Goal: Find specific page/section: Find specific page/section

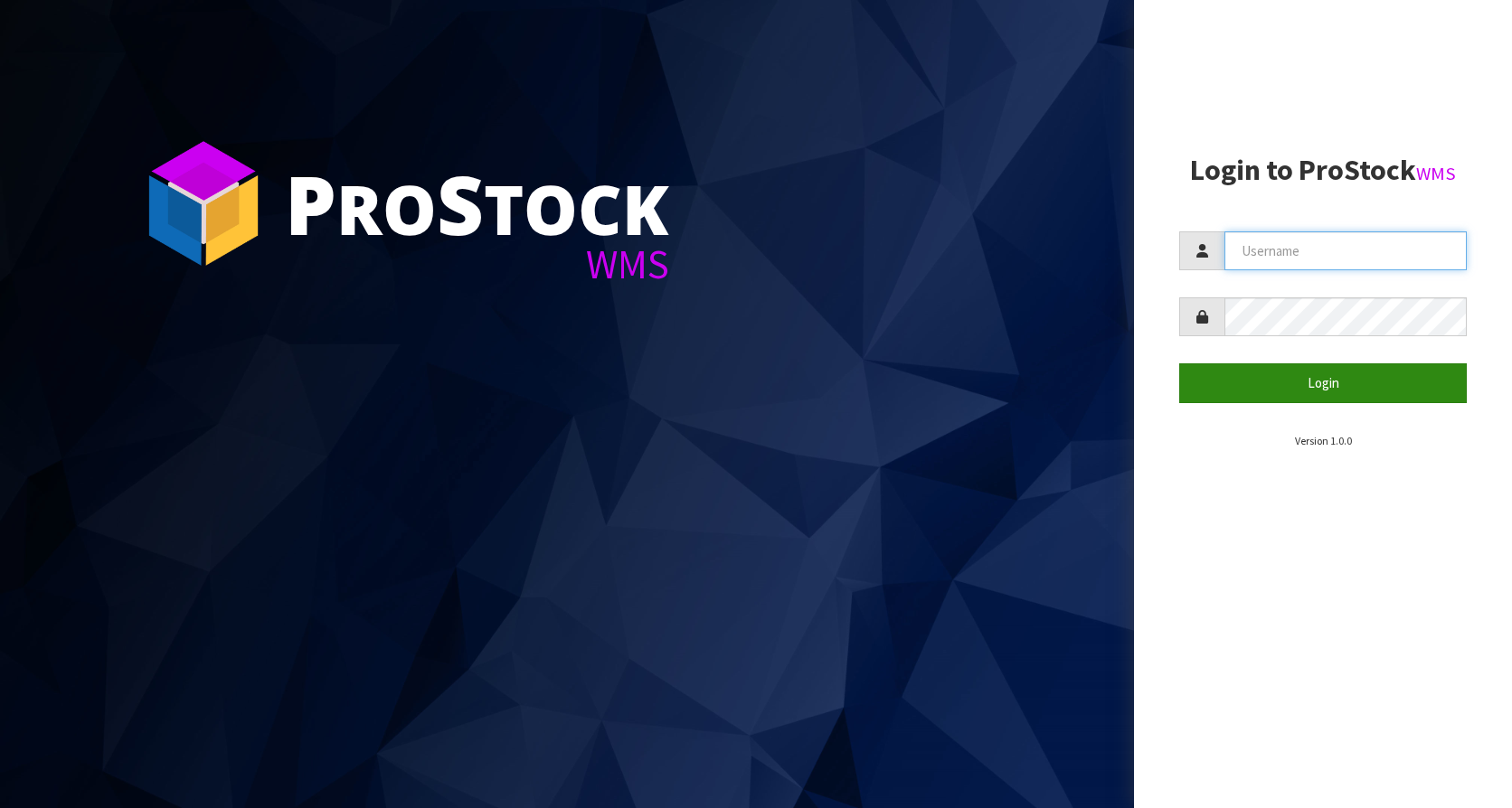
type input "KitchenAid"
click at [1259, 368] on button "Login" at bounding box center [1322, 383] width 288 height 39
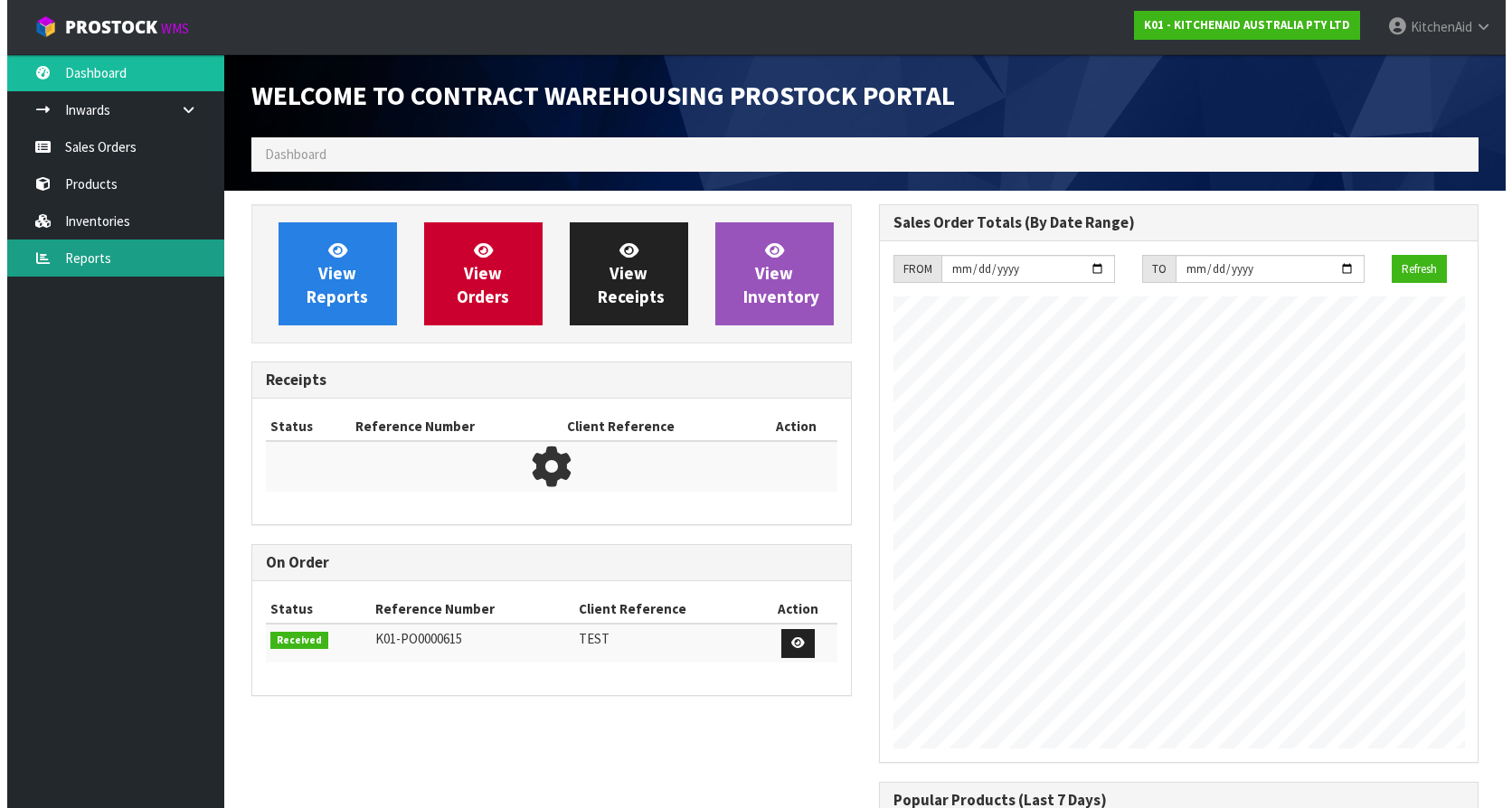
scroll to position [1002, 627]
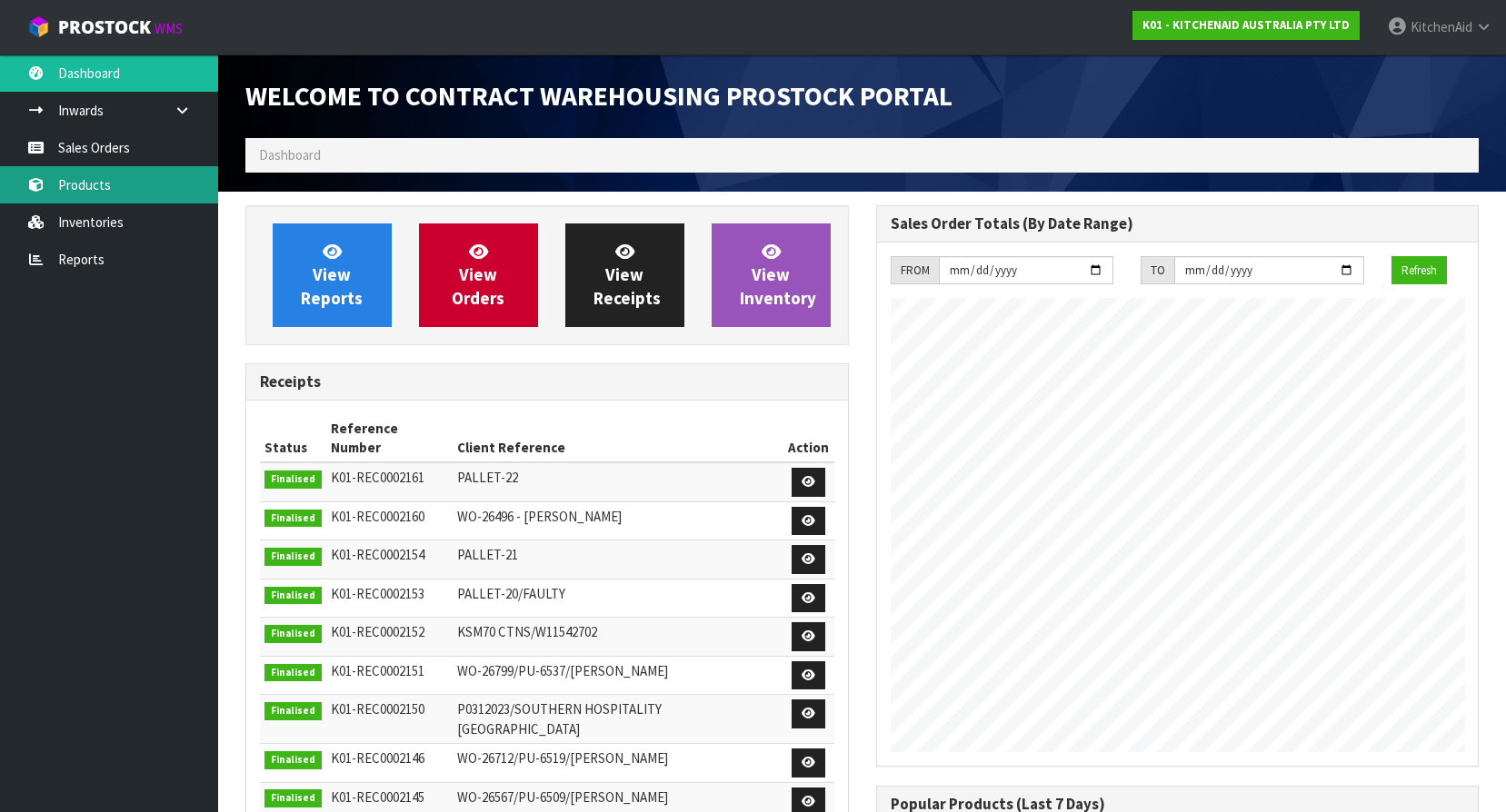
click at [92, 176] on link "Products" at bounding box center [109, 185] width 218 height 37
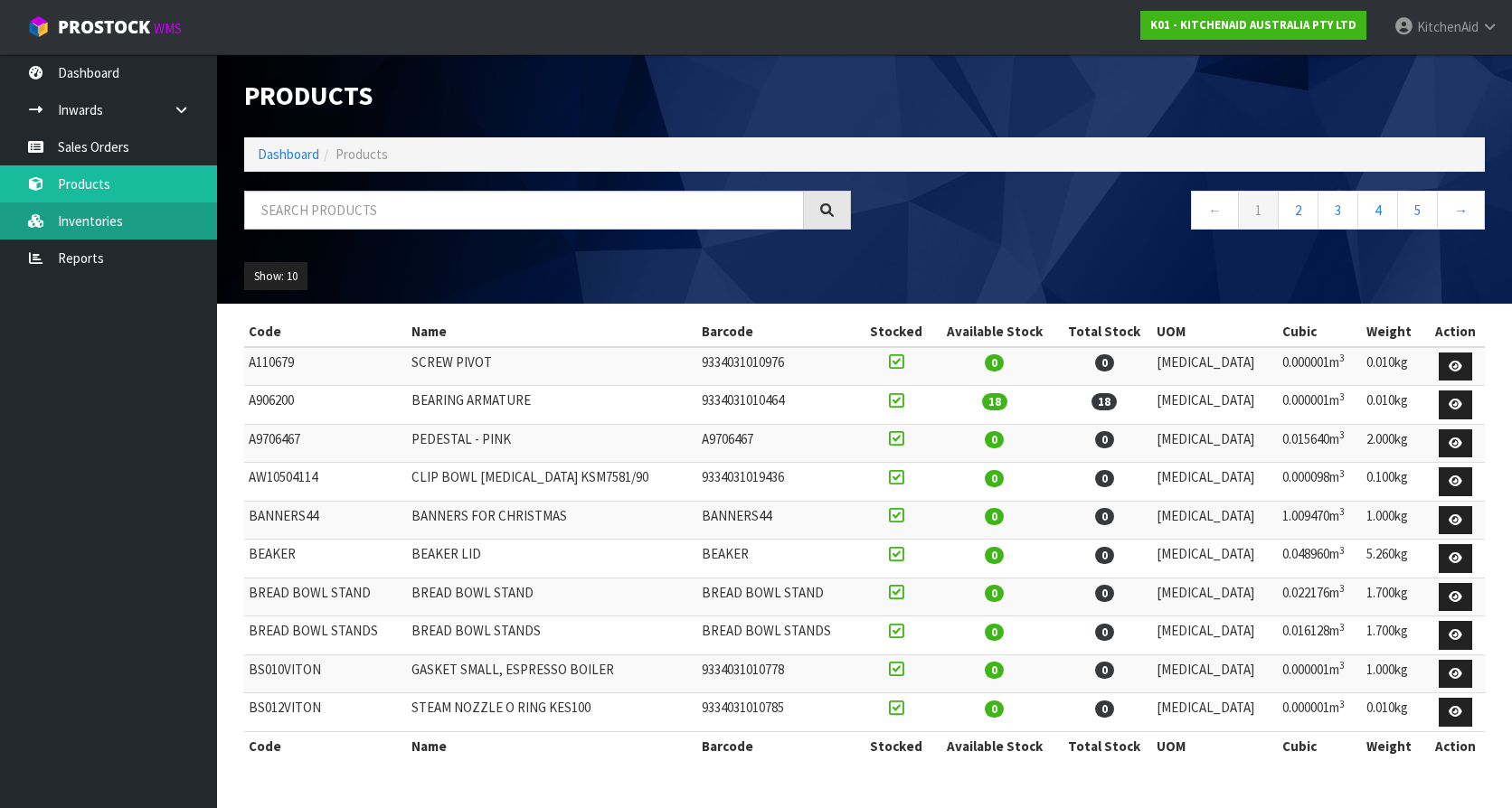
click at [123, 226] on link "Inventories" at bounding box center [108, 221] width 217 height 37
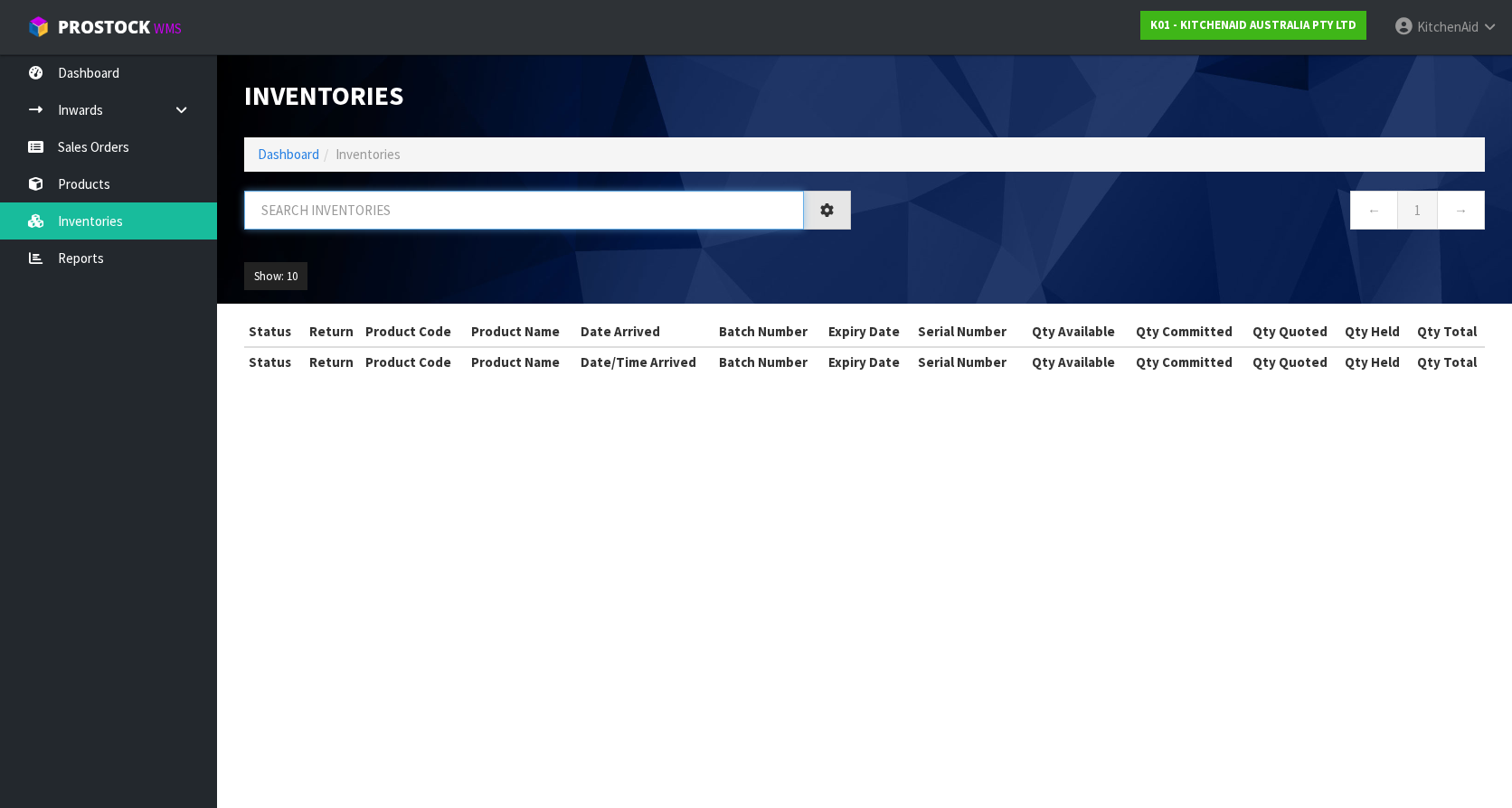
click at [373, 211] on input "text" at bounding box center [523, 210] width 559 height 39
paste input "W11433197"
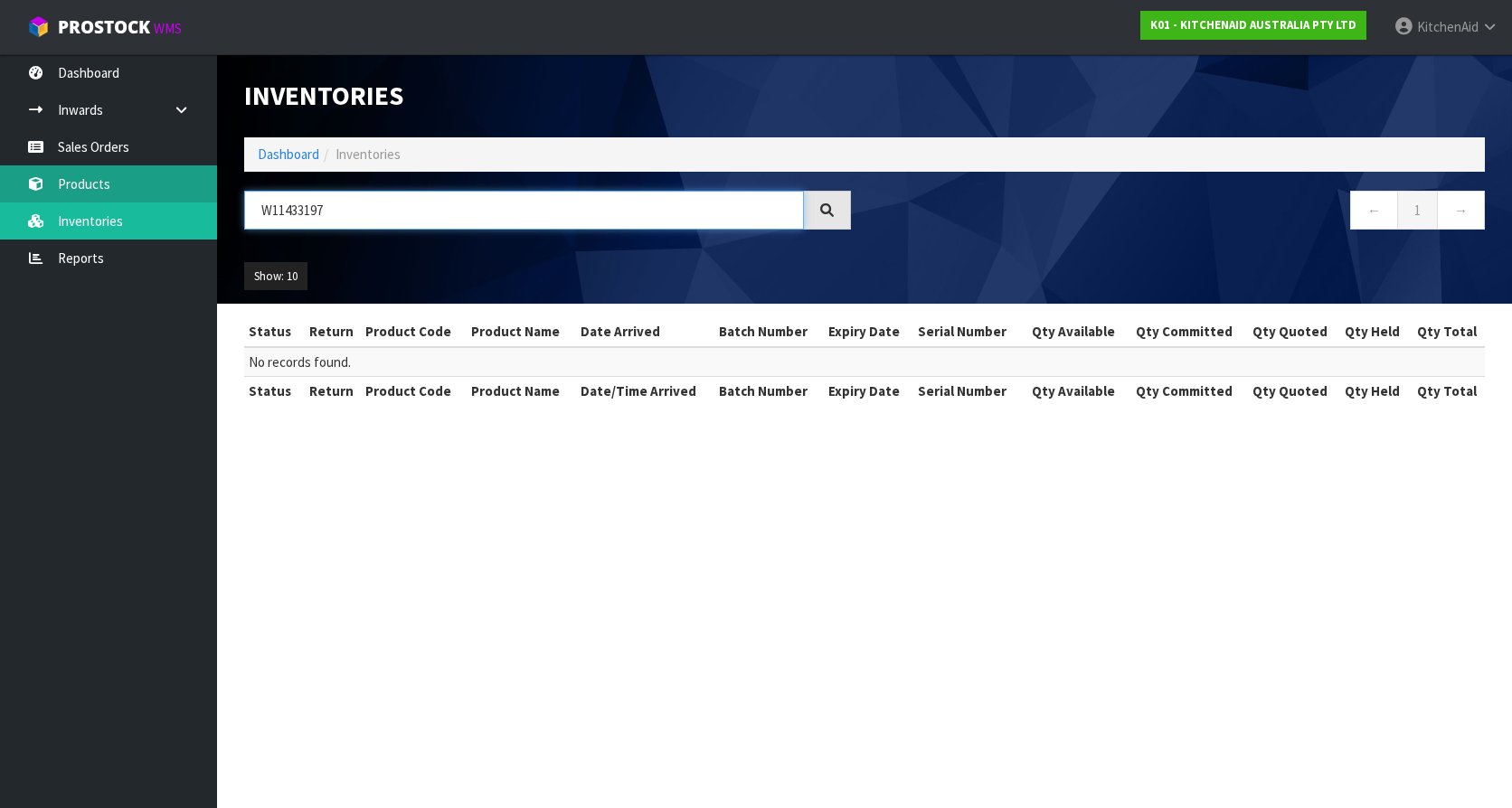
type input "W11433197"
click at [146, 183] on link "Products" at bounding box center [108, 184] width 217 height 37
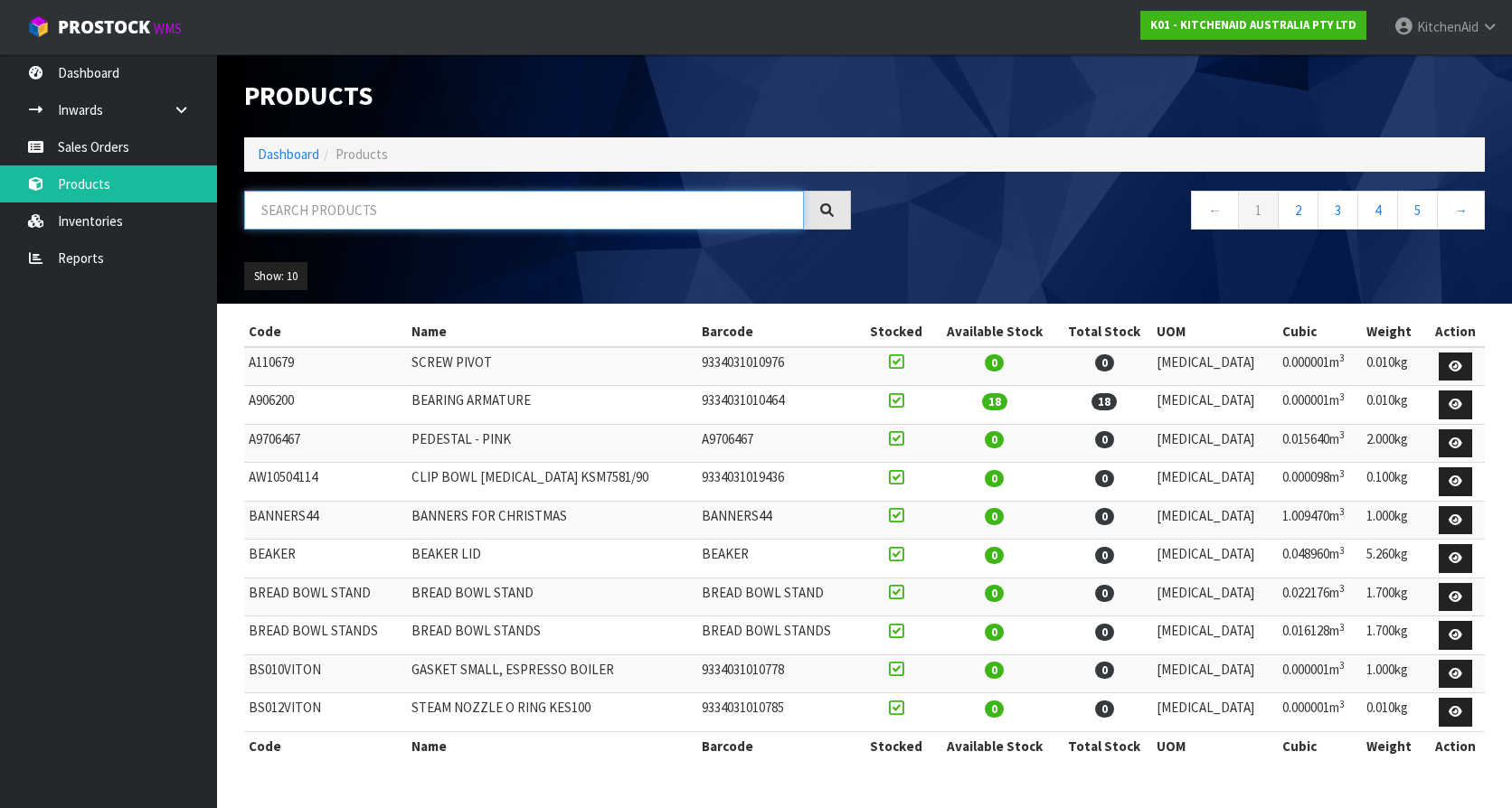
click at [380, 215] on input "text" at bounding box center [523, 210] width 559 height 39
paste input "W11433197"
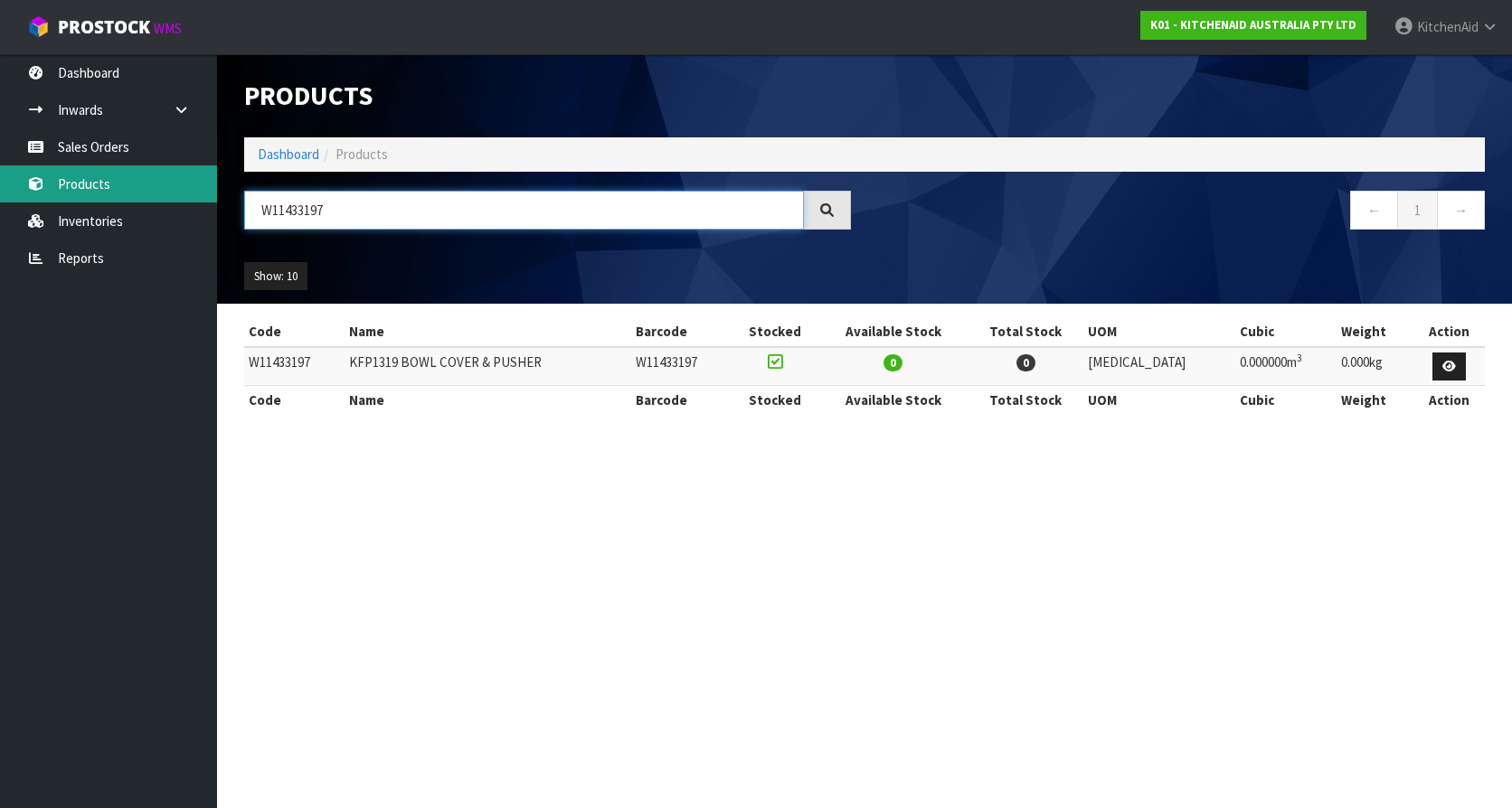
drag, startPoint x: 359, startPoint y: 202, endPoint x: 196, endPoint y: 199, distance: 163.0
click at [196, 199] on body "Toggle navigation ProStock WMS K01 - KITCHENAID AUSTRALIA PTY LTD [GEOGRAPHIC_D…" at bounding box center [756, 404] width 1512 height 808
drag, startPoint x: 489, startPoint y: 214, endPoint x: 5, endPoint y: 178, distance: 485.3
click at [10, 178] on body "Toggle navigation ProStock WMS K01 - KITCHENAID AUSTRALIA PTY LTD [GEOGRAPHIC_D…" at bounding box center [756, 404] width 1512 height 808
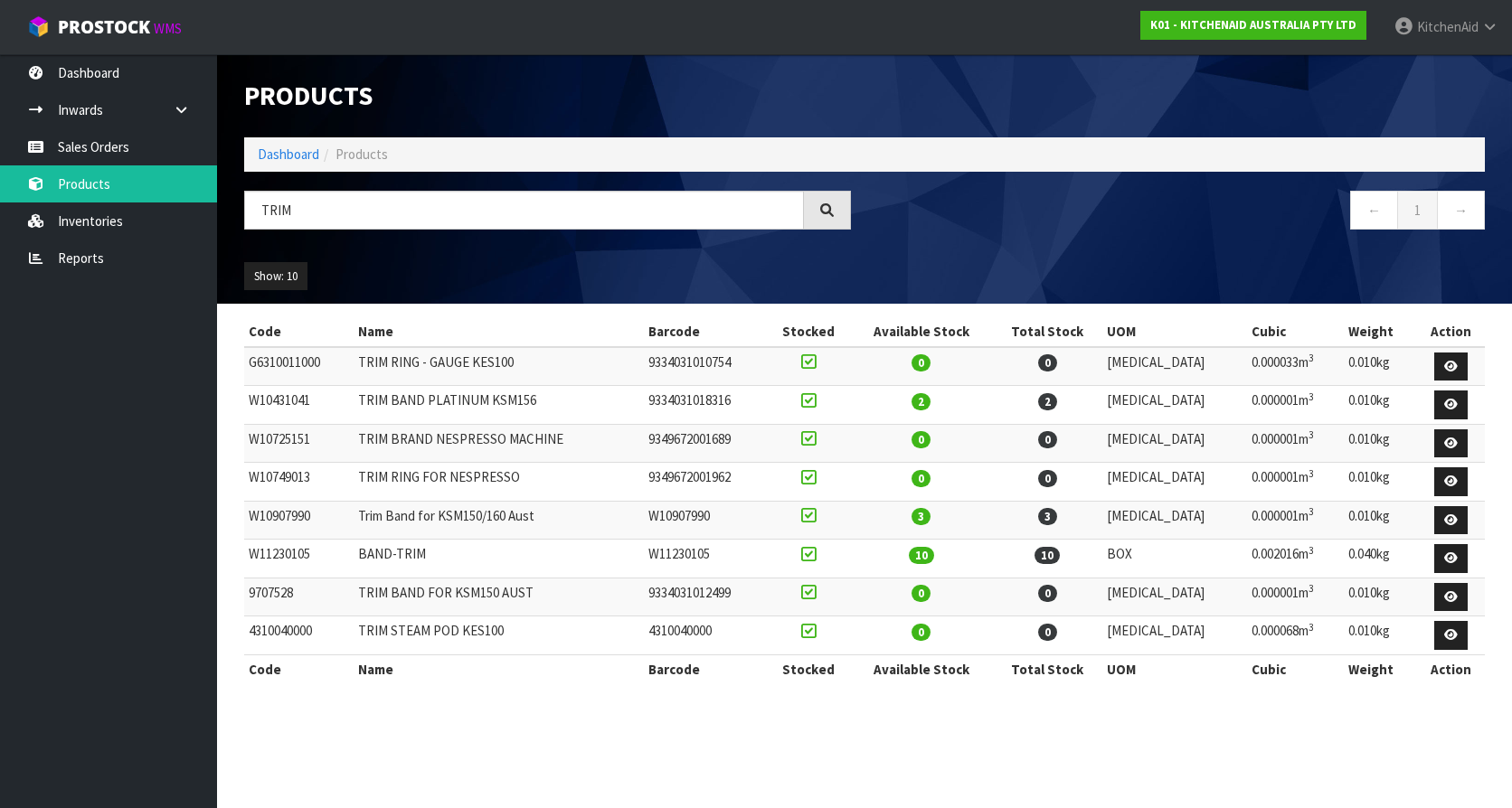
click at [719, 555] on td "W11230105" at bounding box center [706, 559] width 124 height 39
copy td "W11230105"
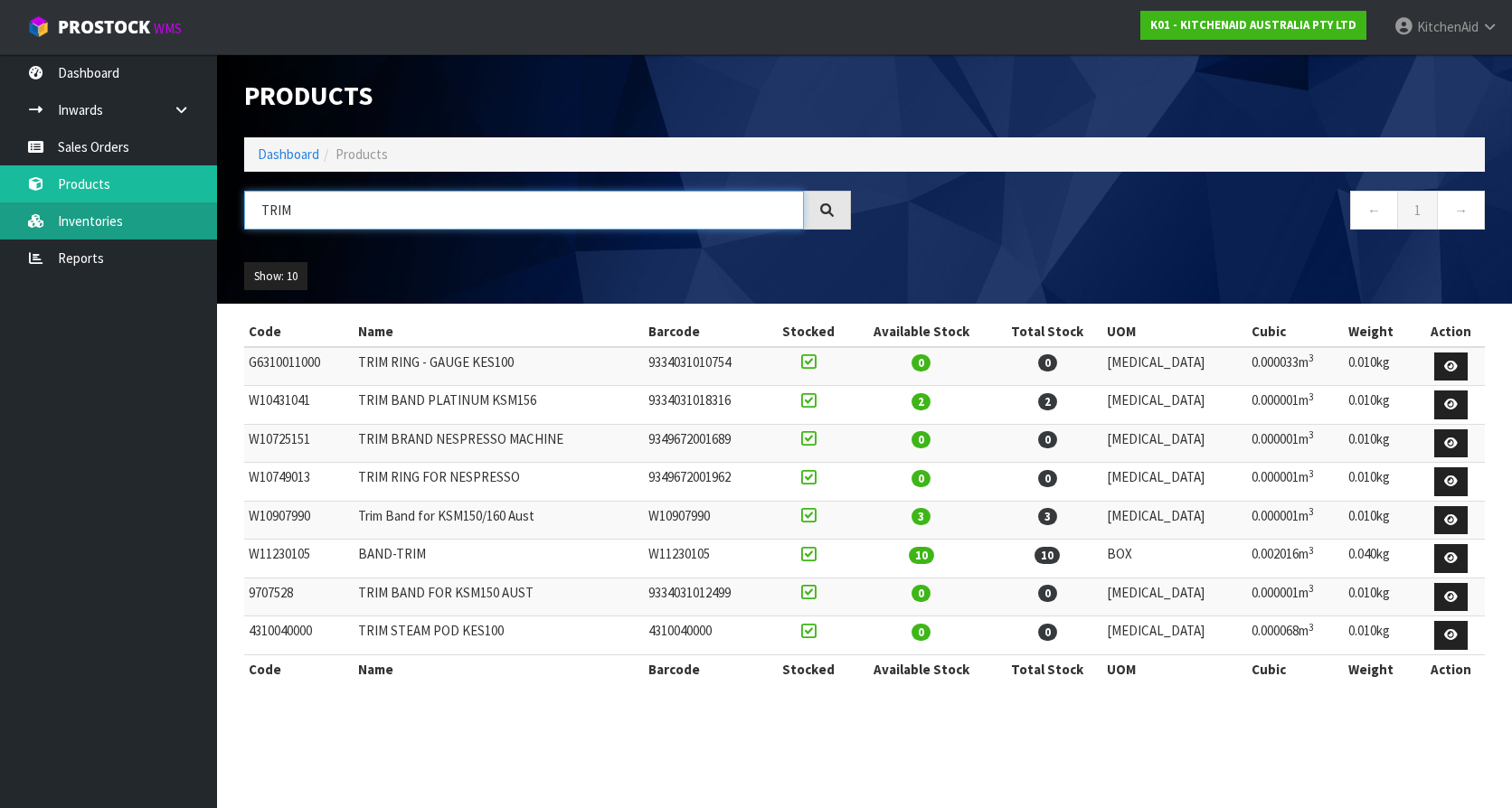
drag, startPoint x: 386, startPoint y: 210, endPoint x: 0, endPoint y: 211, distance: 386.0
click at [0, 212] on html "Toggle navigation ProStock WMS K01 - KITCHENAID AUSTRALIA PTY LTD [GEOGRAPHIC_D…" at bounding box center [756, 404] width 1512 height 808
paste input "W11433197"
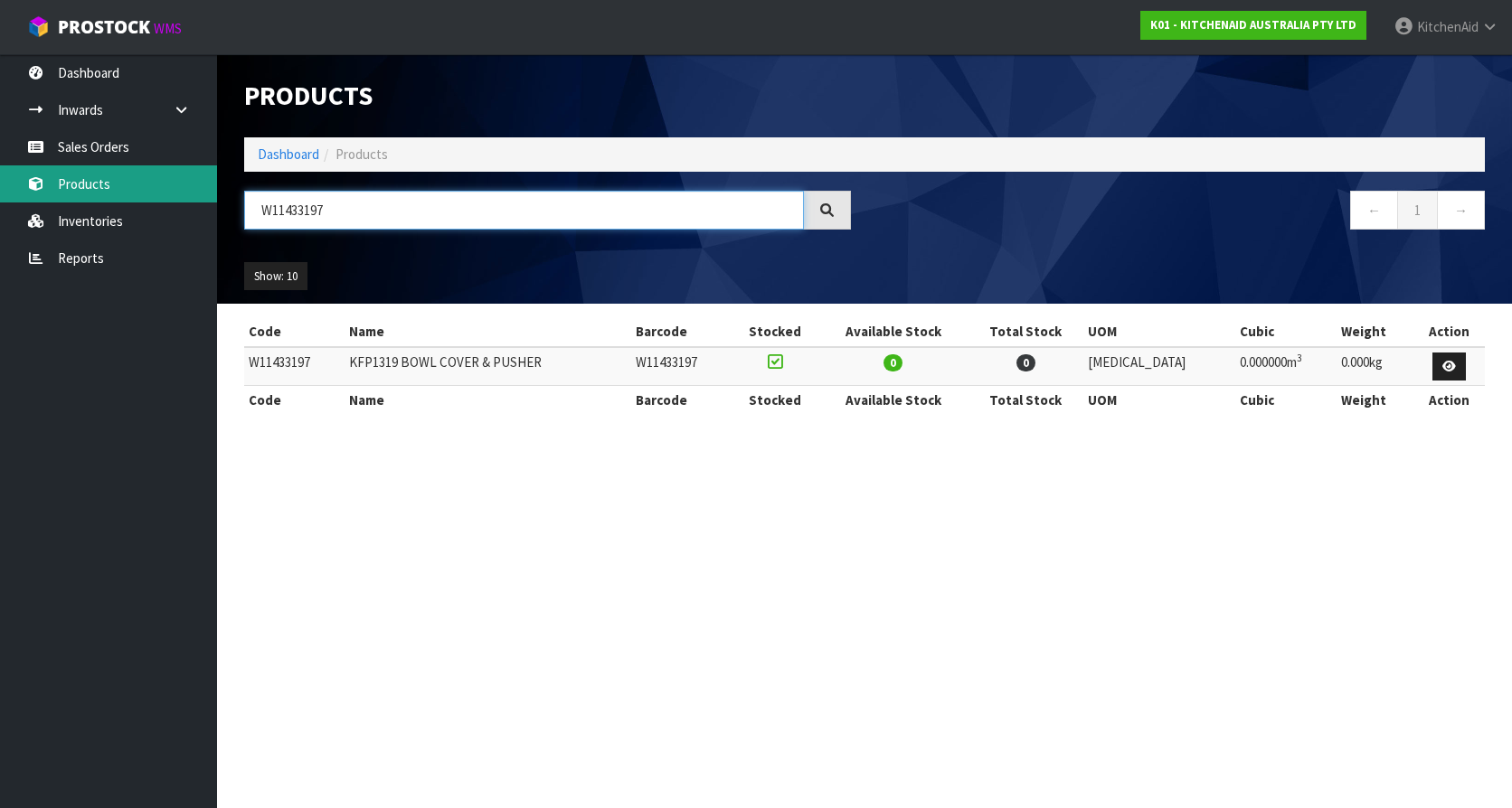
drag, startPoint x: 358, startPoint y: 220, endPoint x: 133, endPoint y: 186, distance: 227.6
click at [136, 187] on body "Toggle navigation ProStock WMS K01 - KITCHENAID AUSTRALIA PTY LTD [GEOGRAPHIC_D…" at bounding box center [756, 404] width 1512 height 808
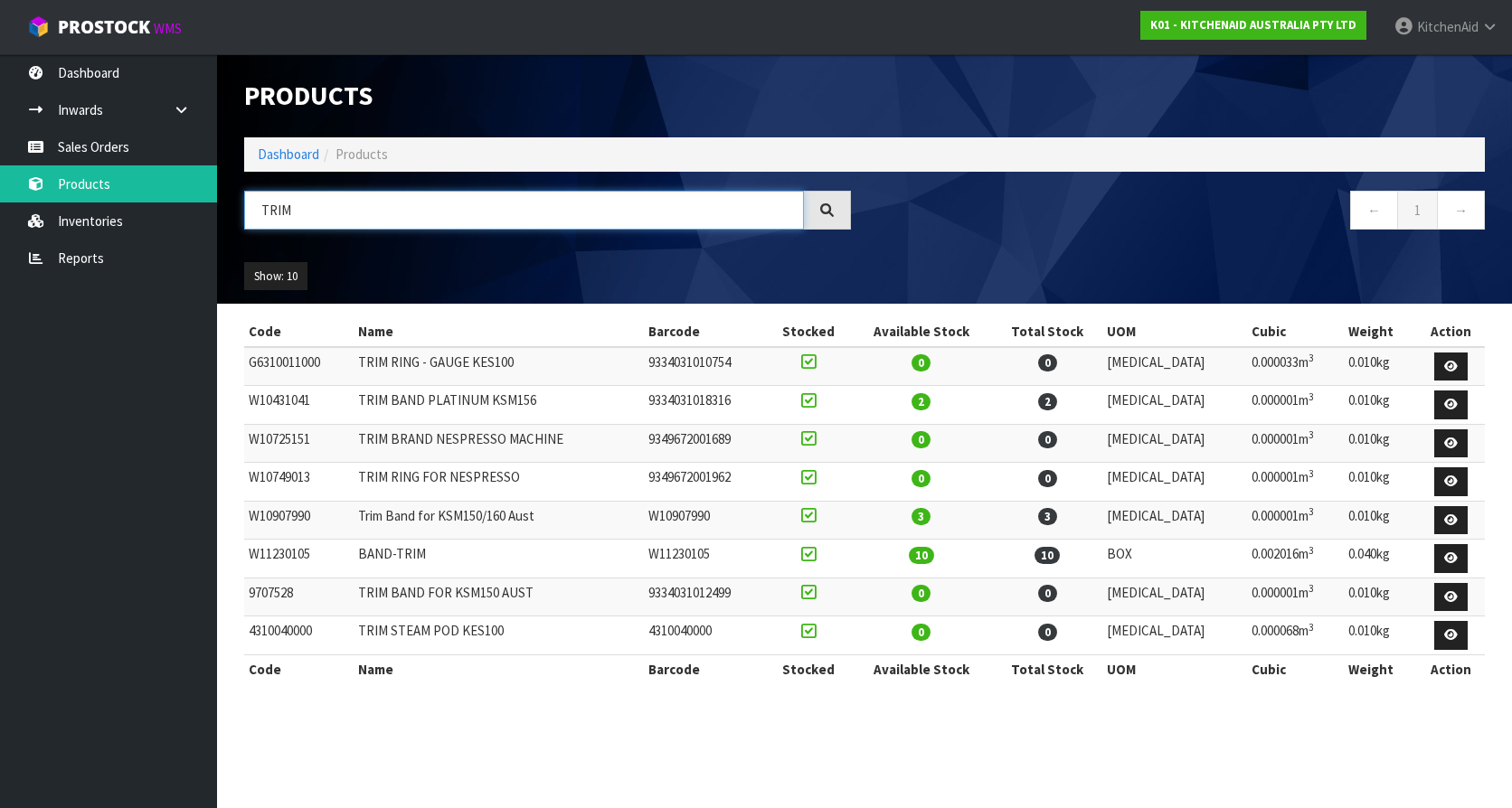
type input "TRIM"
click at [295, 559] on td "W11230105" at bounding box center [299, 559] width 109 height 39
copy td "W11230105"
click at [509, 738] on section "Products Import Products Drop file here to import csv template Dashboard Produc…" at bounding box center [756, 404] width 1512 height 808
